Goal: Task Accomplishment & Management: Manage account settings

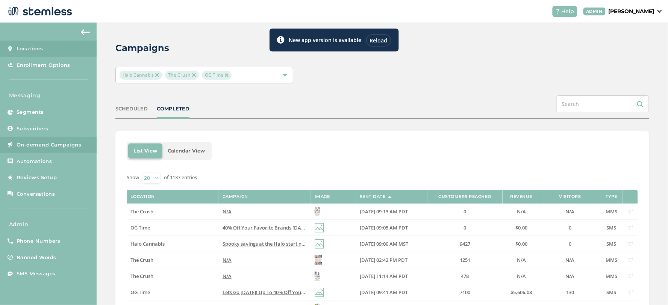
scroll to position [83, 0]
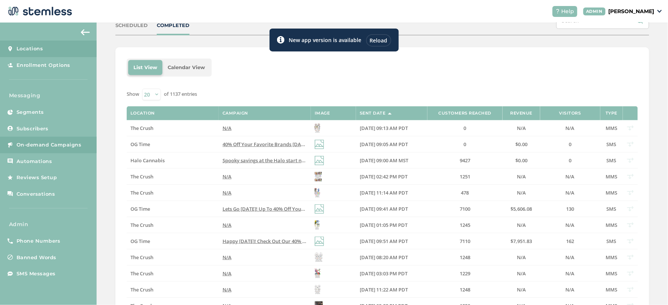
click at [23, 49] on span "Locations" at bounding box center [30, 49] width 27 height 8
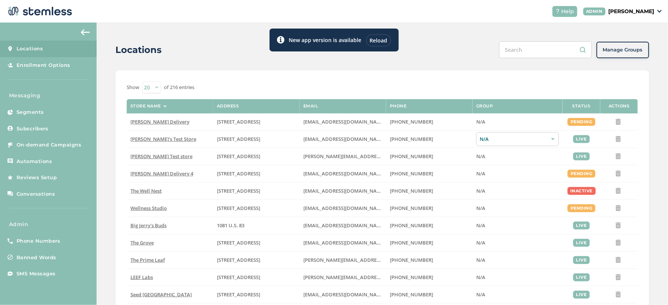
click at [381, 38] on div "Reload" at bounding box center [378, 40] width 25 height 12
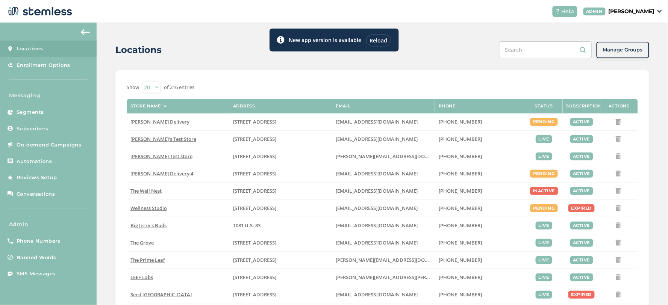
click at [389, 40] on div "Reload" at bounding box center [378, 40] width 25 height 12
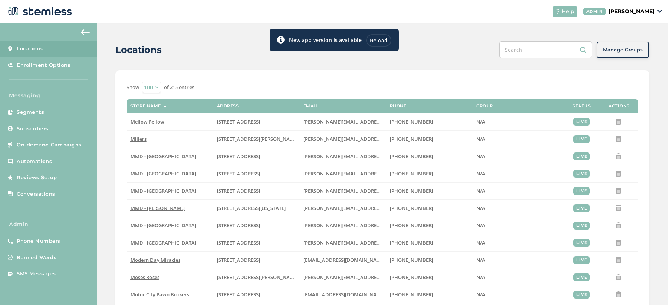
select select "100"
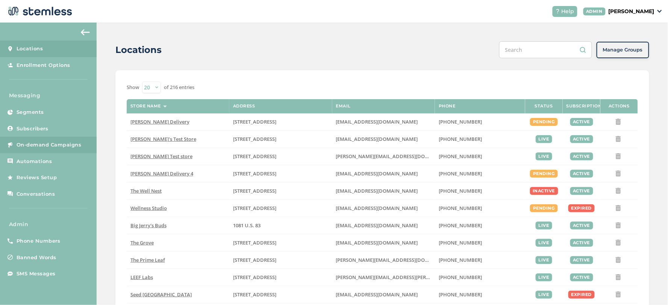
click at [56, 147] on span "On-demand Campaigns" at bounding box center [49, 145] width 65 height 8
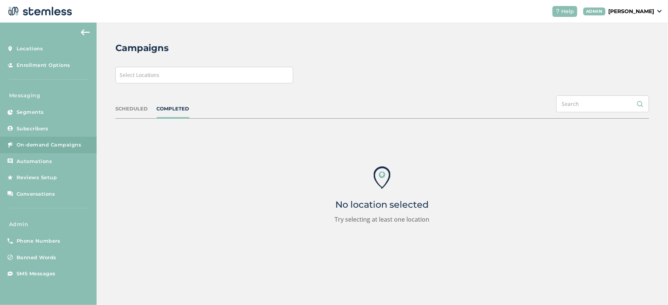
click at [172, 72] on div "Select Locations" at bounding box center [204, 75] width 178 height 17
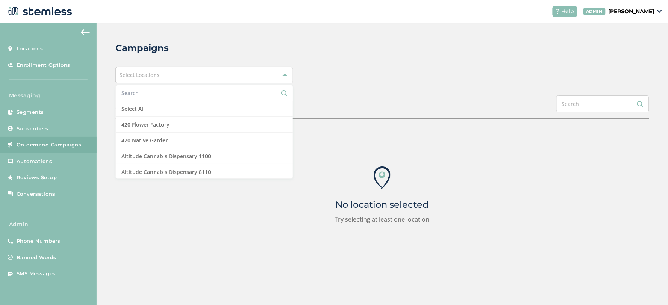
click at [172, 92] on input "text" at bounding box center [204, 93] width 166 height 8
type input "o"
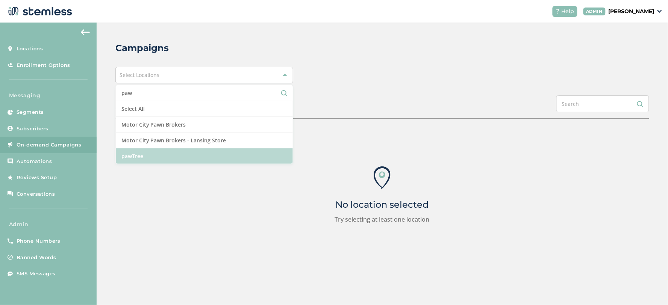
type input "paw"
click at [170, 153] on li "pawTree" at bounding box center [204, 155] width 177 height 15
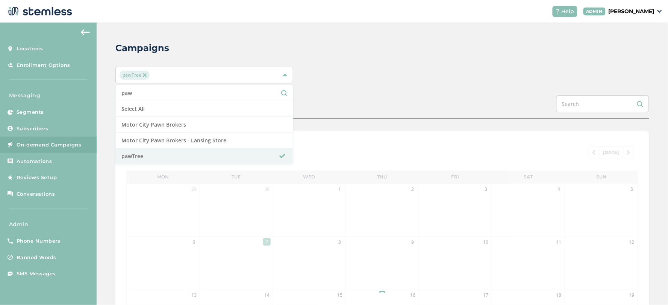
click at [368, 58] on div "Campaigns pawTree paw Select All Motor City Pawn Brokers Motor City Pawn Broker…" at bounding box center [382, 251] width 571 height 456
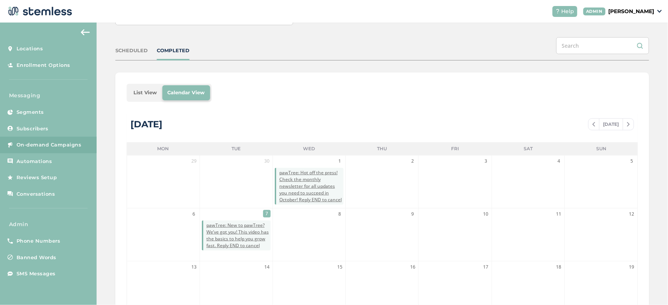
scroll to position [83, 0]
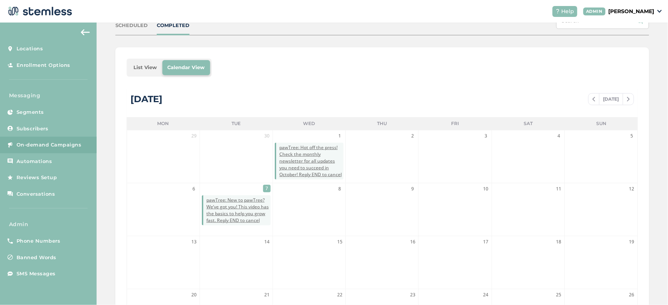
click at [148, 66] on li "List View" at bounding box center [145, 67] width 34 height 15
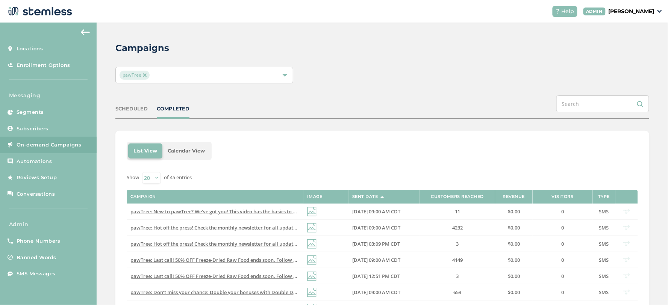
scroll to position [125, 0]
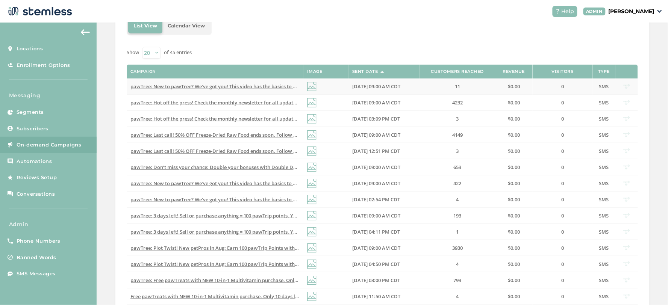
click at [216, 86] on span "pawTree: New to pawTree? We’ve got you! This video has the basics to help you g…" at bounding box center [257, 86] width 254 height 7
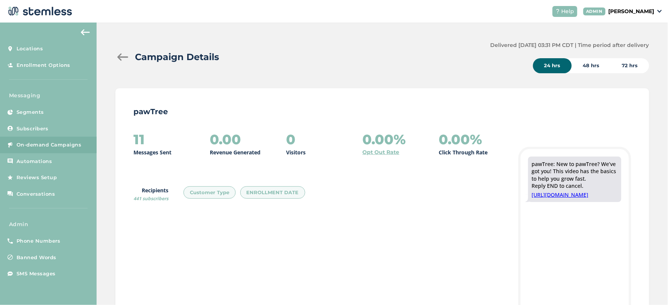
click at [121, 57] on div at bounding box center [122, 57] width 15 height 8
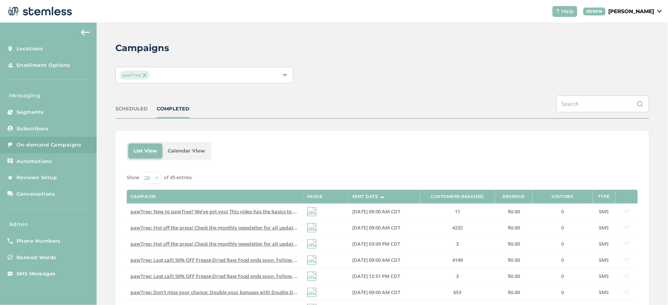
click at [631, 17] on header "Help ADMIN Koushi Sunder" at bounding box center [334, 11] width 668 height 23
click at [633, 10] on p "[PERSON_NAME]" at bounding box center [631, 12] width 46 height 8
click at [632, 50] on span "Impersonate" at bounding box center [635, 54] width 37 height 8
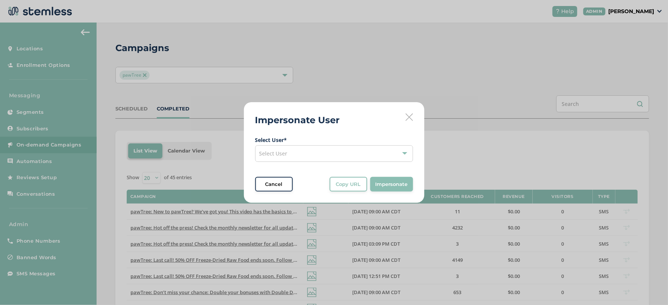
click at [306, 153] on div "Select User" at bounding box center [334, 153] width 158 height 17
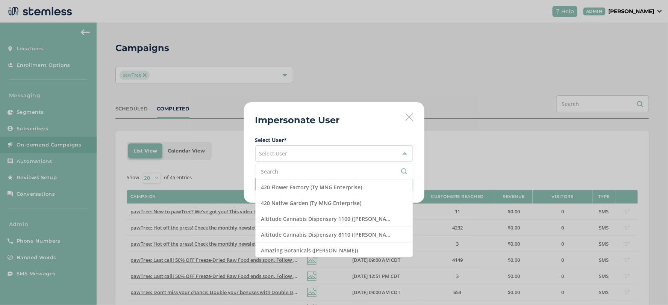
click at [291, 171] on input "text" at bounding box center [334, 172] width 146 height 8
type input "red"
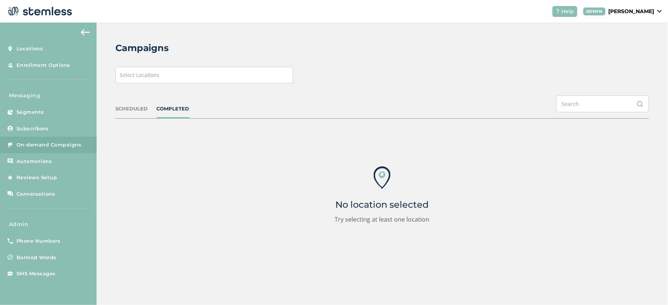
click at [645, 12] on p "[PERSON_NAME]" at bounding box center [631, 12] width 46 height 8
click at [642, 51] on span "Impersonate" at bounding box center [635, 54] width 37 height 8
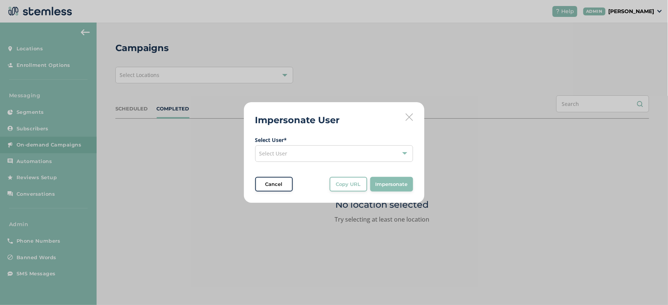
click at [304, 160] on div "Select User" at bounding box center [334, 153] width 158 height 17
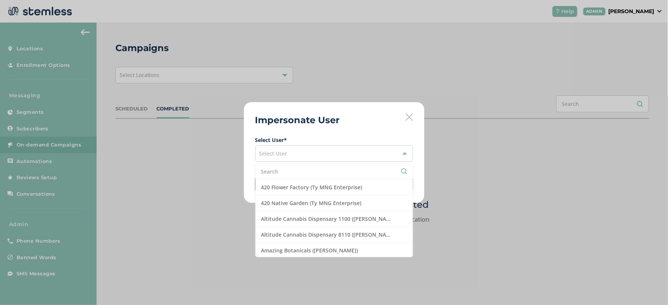
click at [307, 177] on li at bounding box center [334, 172] width 157 height 16
click at [306, 173] on input "text" at bounding box center [334, 172] width 146 height 8
click at [316, 171] on input "r" at bounding box center [334, 172] width 146 height 8
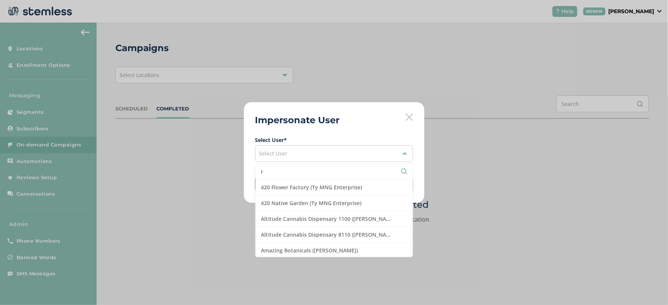
click at [316, 171] on input "r" at bounding box center [334, 172] width 146 height 8
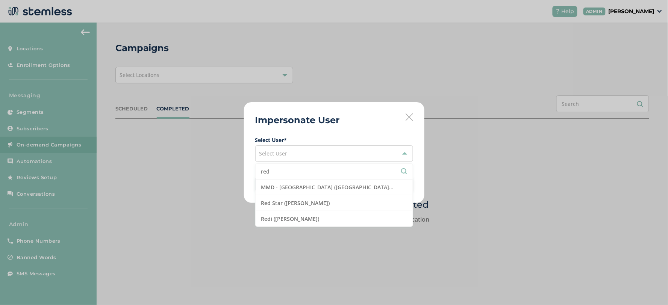
type input "red"
click at [519, 129] on div "Impersonate User Select User * Select User red MMD - [GEOGRAPHIC_DATA] ([PERSON…" at bounding box center [334, 152] width 668 height 305
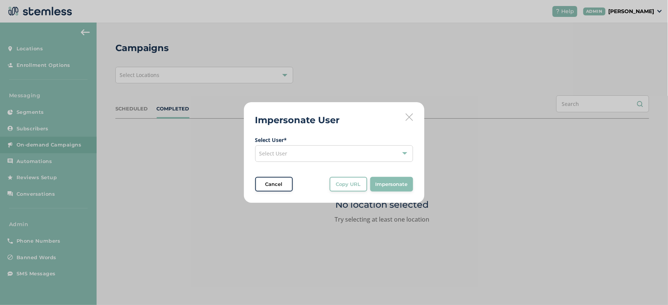
click at [302, 145] on div "Select User" at bounding box center [334, 153] width 158 height 17
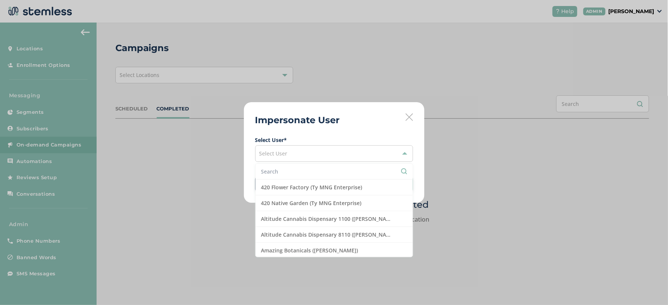
click at [310, 169] on input "text" at bounding box center [334, 172] width 146 height 8
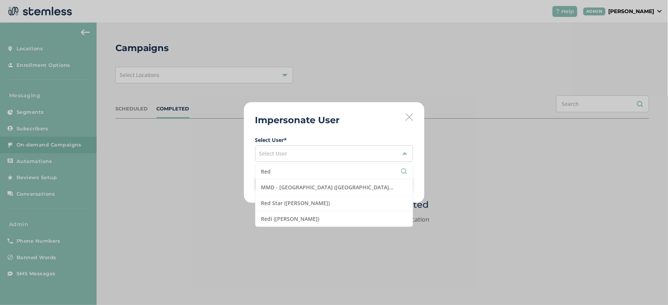
type input "Red"
click at [621, 34] on div "Impersonate User Select User * Select User Red MMD - [GEOGRAPHIC_DATA] ([PERSON…" at bounding box center [334, 152] width 668 height 305
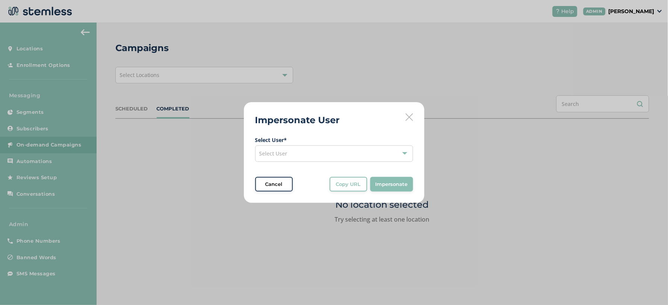
click at [619, 64] on div "Impersonate User Select User * Select User Cancel Copy URL Copy URL to clipboar…" at bounding box center [334, 152] width 668 height 305
click at [409, 119] on icon at bounding box center [409, 117] width 8 height 8
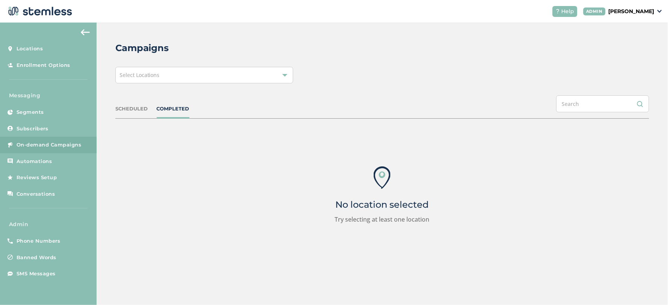
click at [637, 12] on p "[PERSON_NAME]" at bounding box center [631, 12] width 46 height 8
click at [626, 69] on link "Logout" at bounding box center [635, 68] width 37 height 8
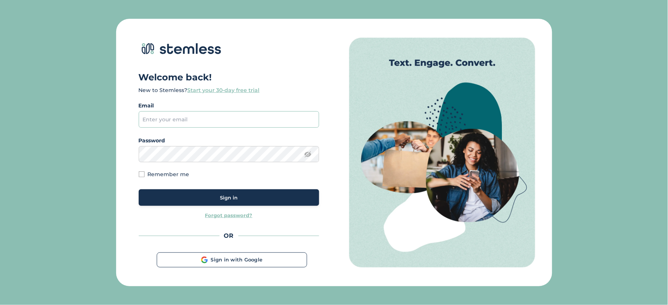
type input "[EMAIL_ADDRESS][DOMAIN_NAME]"
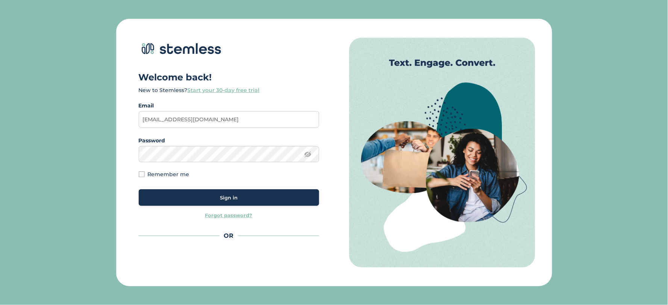
click at [228, 200] on span "Sign in" at bounding box center [229, 198] width 18 height 8
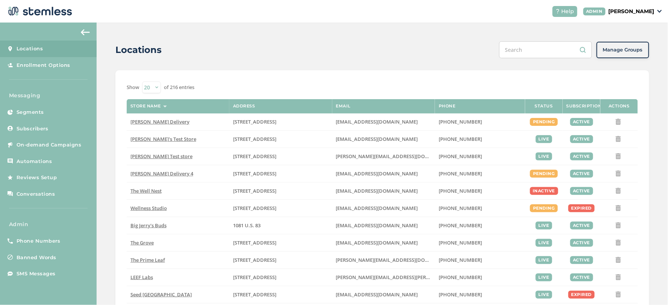
click at [619, 9] on p "[PERSON_NAME]" at bounding box center [631, 12] width 46 height 8
click at [640, 54] on span "Impersonate" at bounding box center [635, 54] width 37 height 8
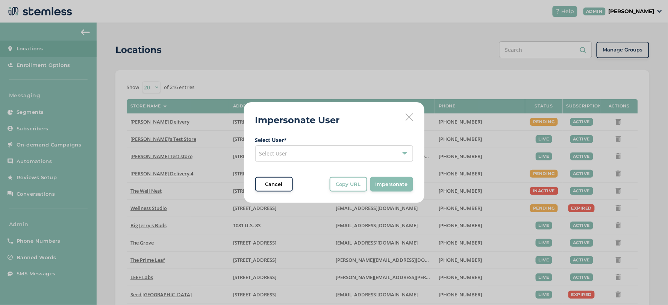
drag, startPoint x: 322, startPoint y: 156, endPoint x: 316, endPoint y: 162, distance: 8.8
click at [321, 158] on div "Select User" at bounding box center [334, 153] width 158 height 17
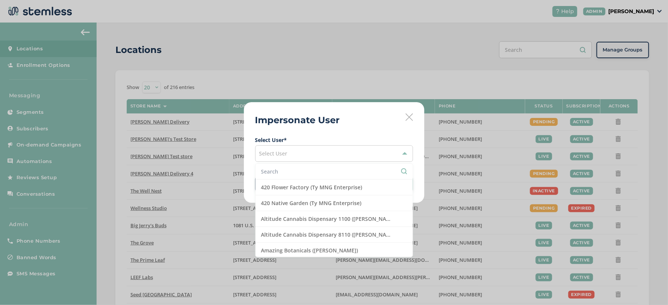
click at [291, 173] on input "text" at bounding box center [334, 172] width 146 height 8
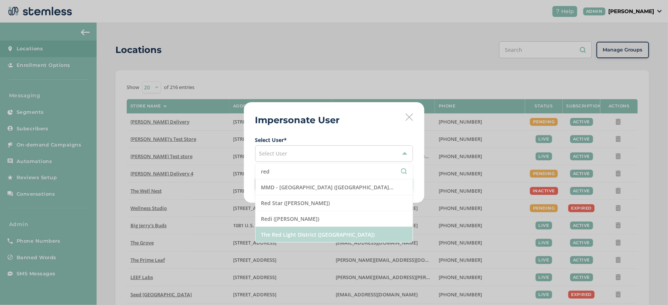
type input "red"
click at [327, 231] on li "The Red Light District ([GEOGRAPHIC_DATA])" at bounding box center [334, 234] width 157 height 15
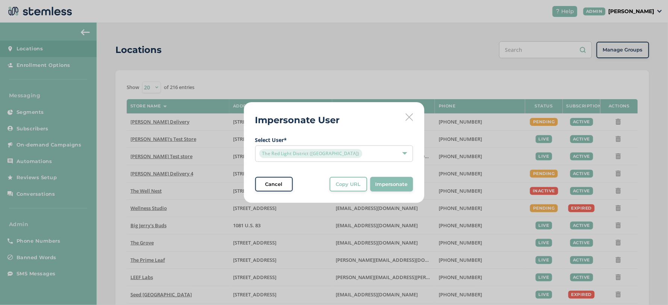
click at [343, 114] on div "Impersonate User Select User * The Red Light District ([GEOGRAPHIC_DATA]) Cance…" at bounding box center [334, 152] width 180 height 101
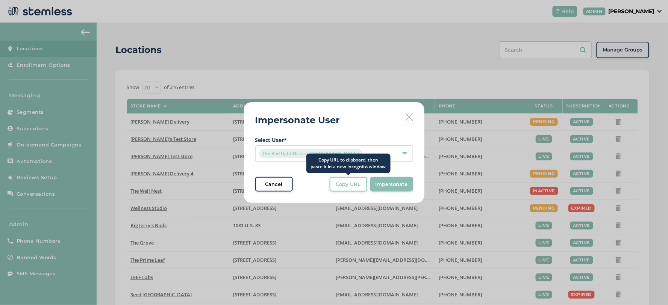
click at [346, 187] on span "Copy URL" at bounding box center [348, 185] width 25 height 8
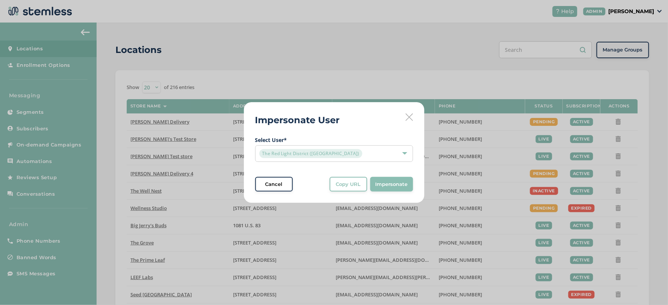
click at [616, 26] on div "Impersonate User Select User * The Red Light District ([GEOGRAPHIC_DATA]) Cance…" at bounding box center [334, 152] width 668 height 305
click at [408, 118] on icon at bounding box center [409, 117] width 8 height 8
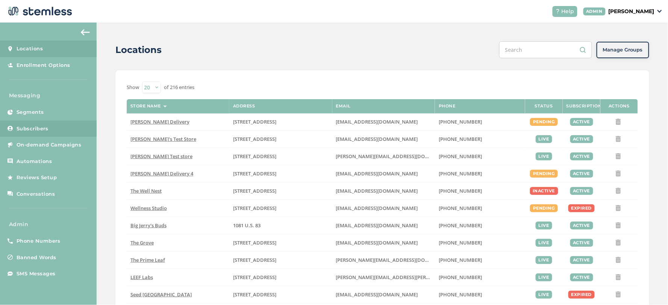
click at [34, 127] on span "Subscribers" at bounding box center [33, 129] width 32 height 8
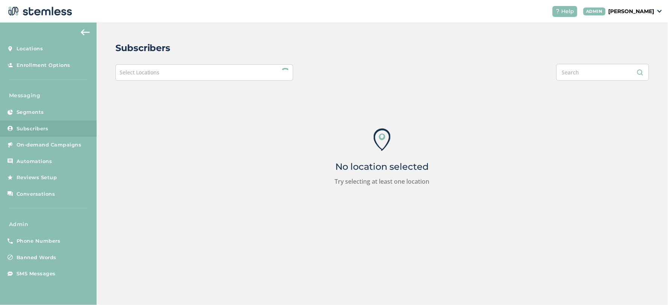
click at [200, 79] on div "Select Locations" at bounding box center [204, 72] width 178 height 17
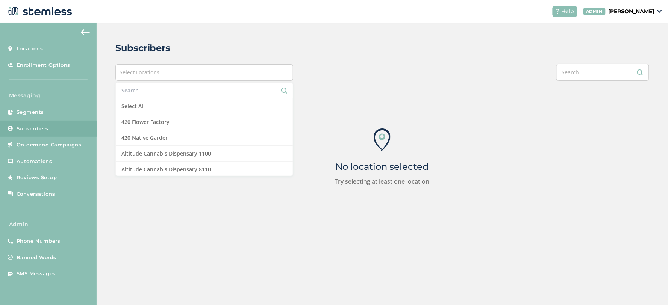
click at [182, 91] on input "text" at bounding box center [204, 90] width 166 height 8
click at [180, 91] on input "text" at bounding box center [204, 90] width 166 height 8
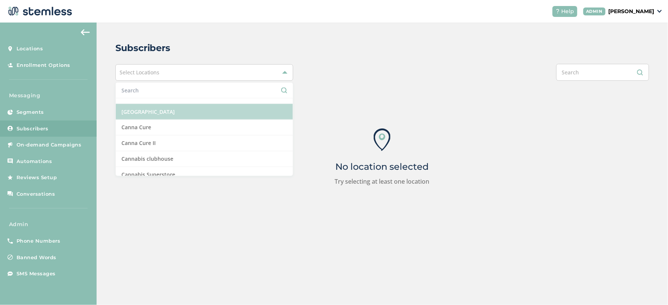
scroll to position [376, 0]
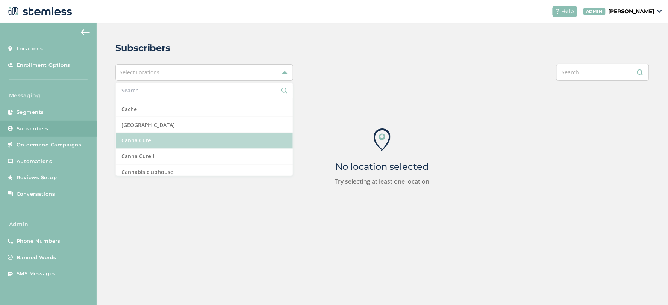
click at [160, 137] on li "Canna Cure" at bounding box center [204, 141] width 177 height 16
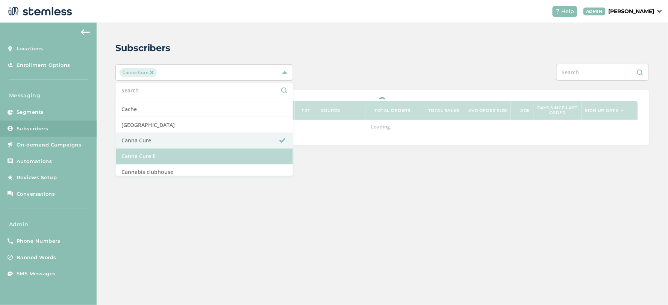
click at [160, 153] on li "Canna Cure II" at bounding box center [204, 157] width 177 height 16
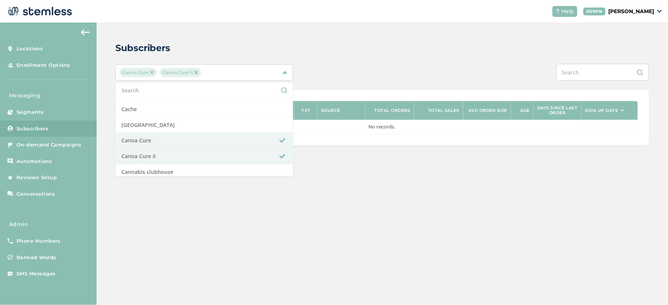
click at [321, 76] on div "Canna Cure Canna Cure II Select All 420 Flower Factory 420 Native Garden Altitu…" at bounding box center [382, 72] width 534 height 17
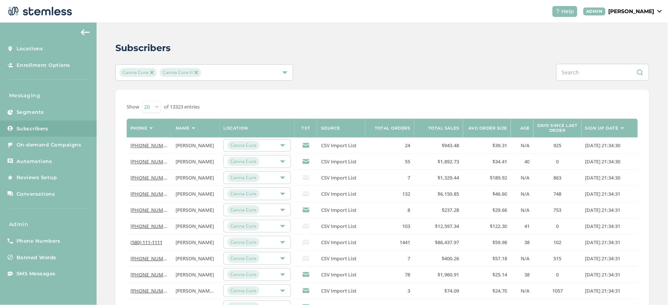
click at [194, 74] on img at bounding box center [196, 73] width 4 height 4
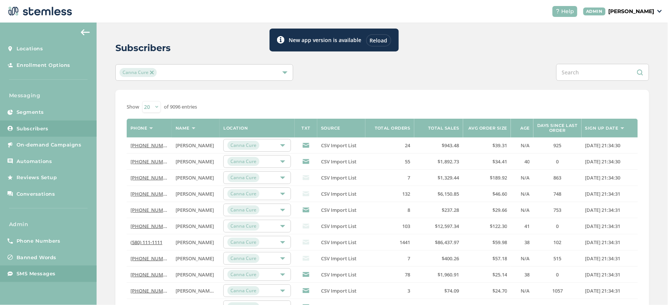
click at [32, 276] on span "SMS Messages" at bounding box center [36, 274] width 39 height 8
click at [377, 35] on div "Reload" at bounding box center [378, 40] width 25 height 12
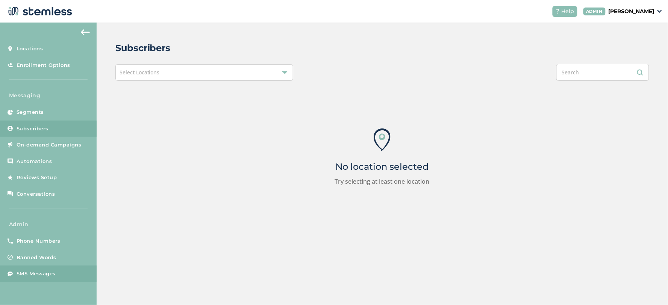
click at [42, 275] on span "SMS Messages" at bounding box center [36, 274] width 39 height 8
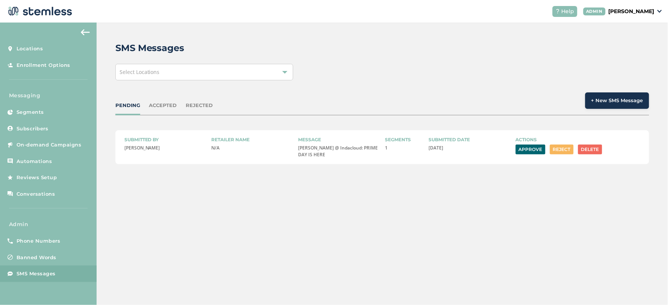
click at [521, 151] on button "Approve" at bounding box center [531, 150] width 30 height 10
